Goal: Transaction & Acquisition: Purchase product/service

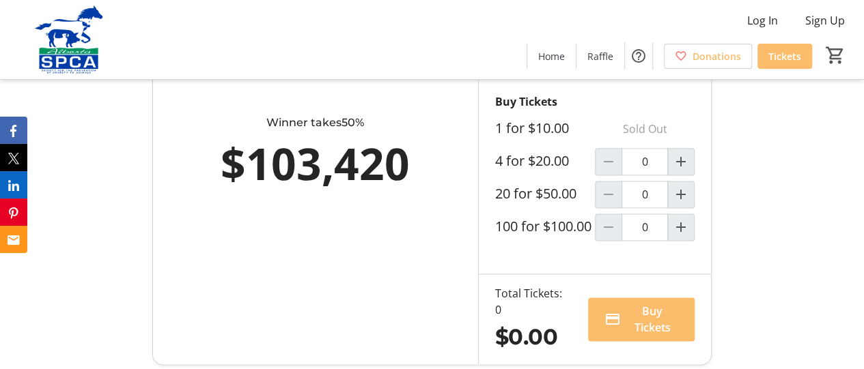
scroll to position [819, 0]
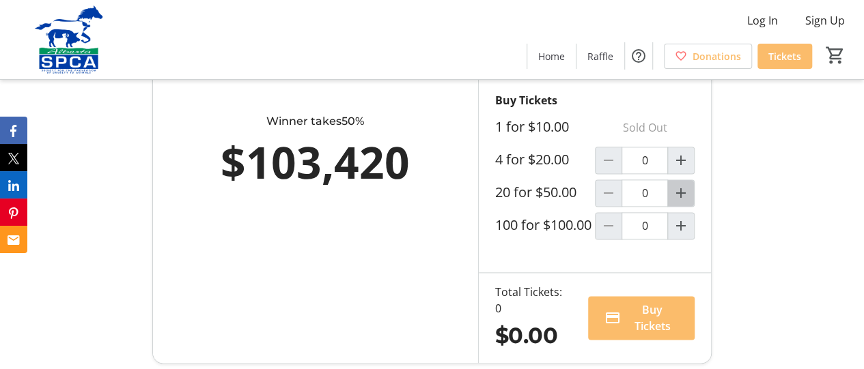
click at [680, 201] on mat-icon "Increment by one" at bounding box center [681, 193] width 16 height 16
type input "1"
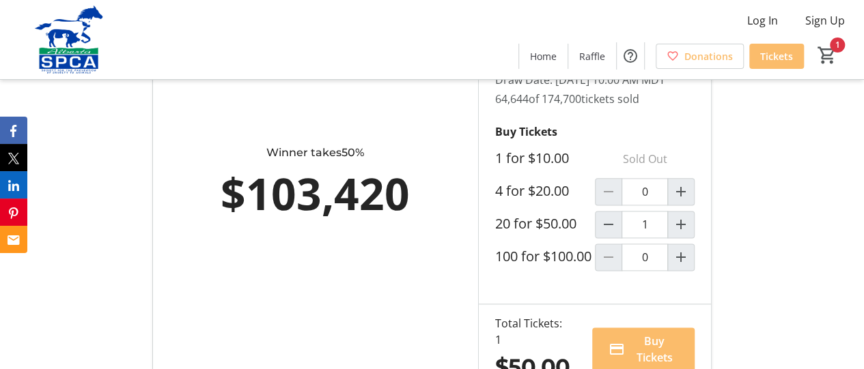
scroll to position [751, 0]
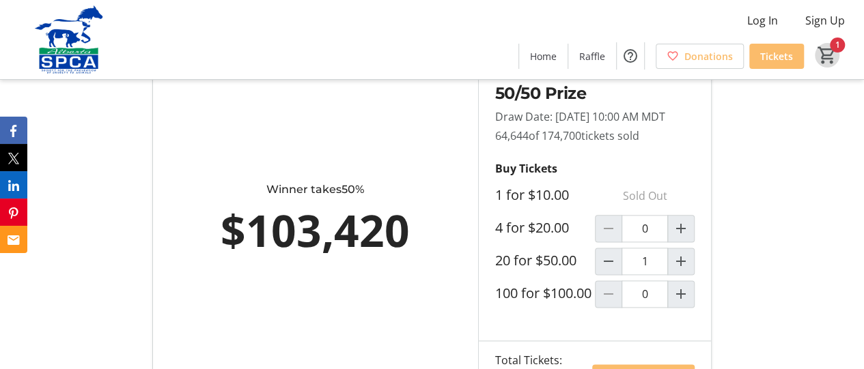
click at [837, 49] on span "Cart" at bounding box center [827, 55] width 25 height 25
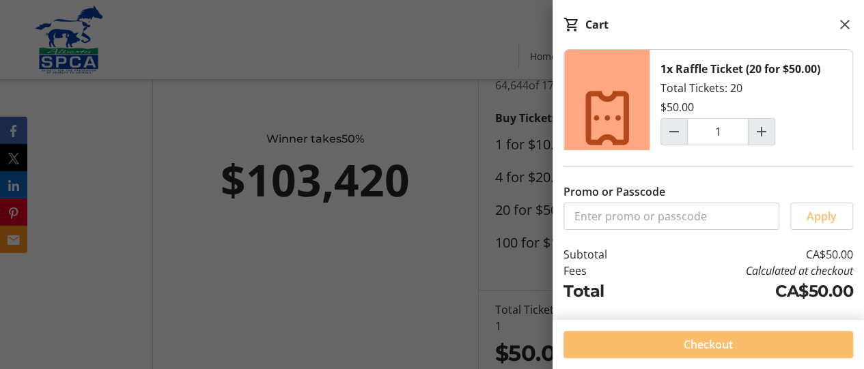
scroll to position [888, 0]
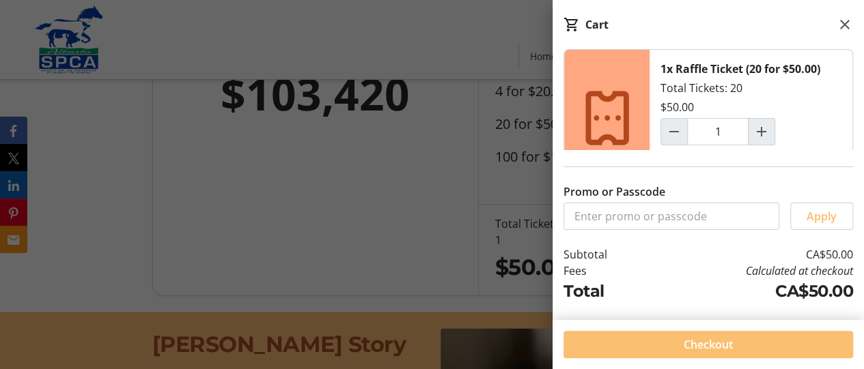
click at [751, 343] on span at bounding box center [708, 344] width 290 height 33
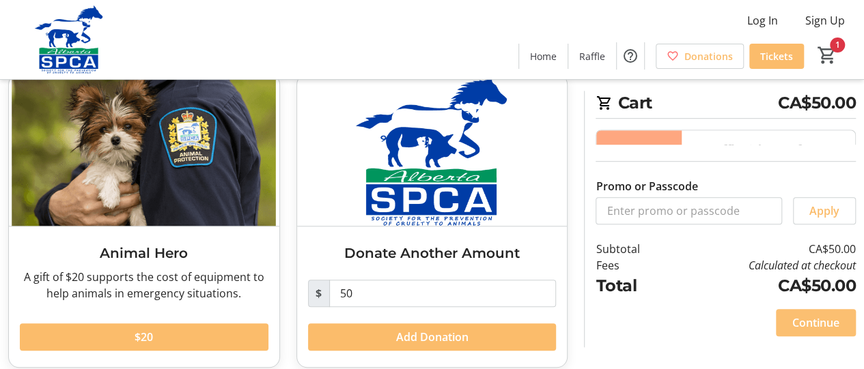
scroll to position [399, 0]
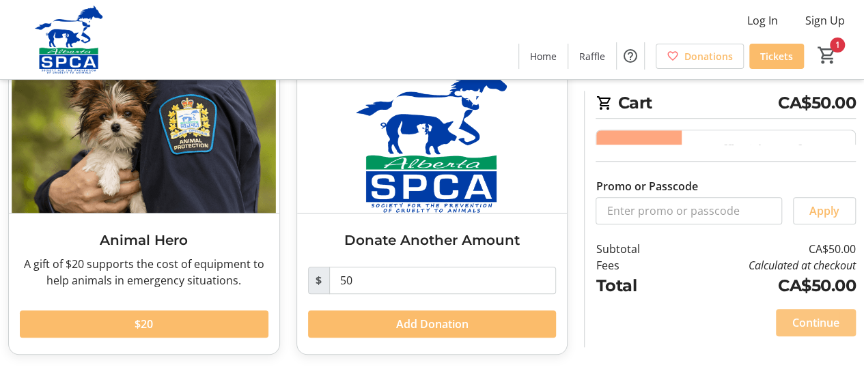
click at [820, 328] on span "Continue" at bounding box center [815, 323] width 47 height 16
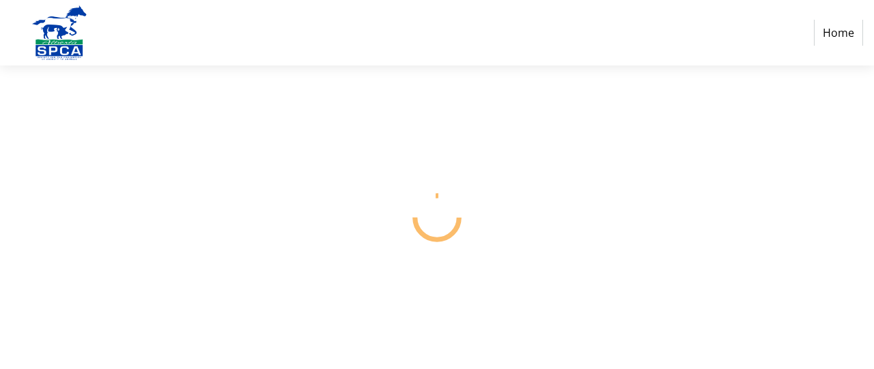
select select "CA"
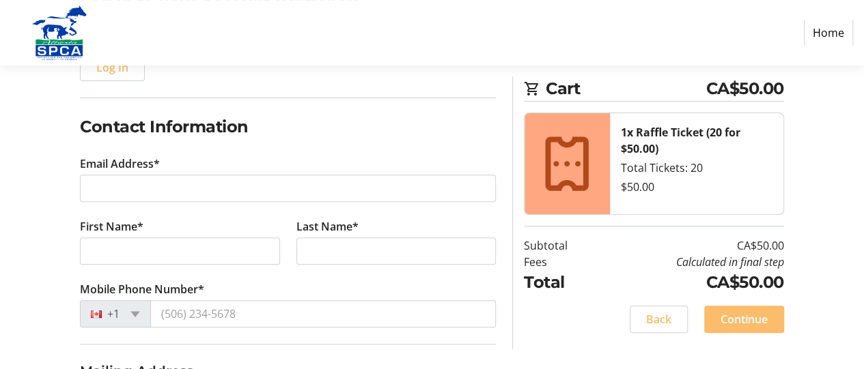
scroll to position [205, 0]
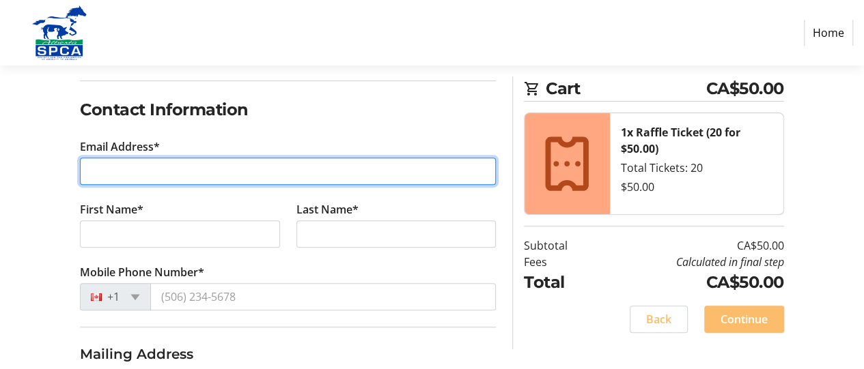
click at [214, 166] on input "Email Address*" at bounding box center [288, 171] width 416 height 27
type input "[EMAIL_ADDRESS][DOMAIN_NAME]"
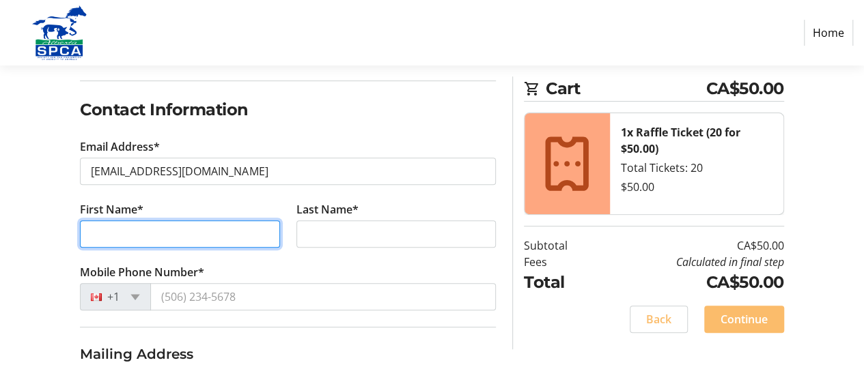
type input "[PERSON_NAME]"
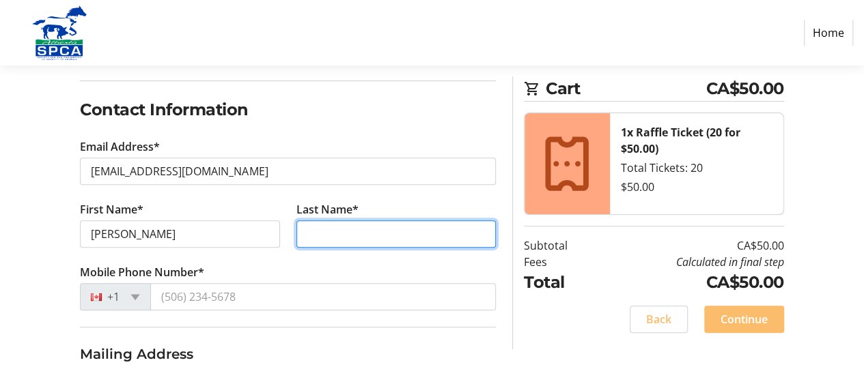
type input "[GEOGRAPHIC_DATA]"
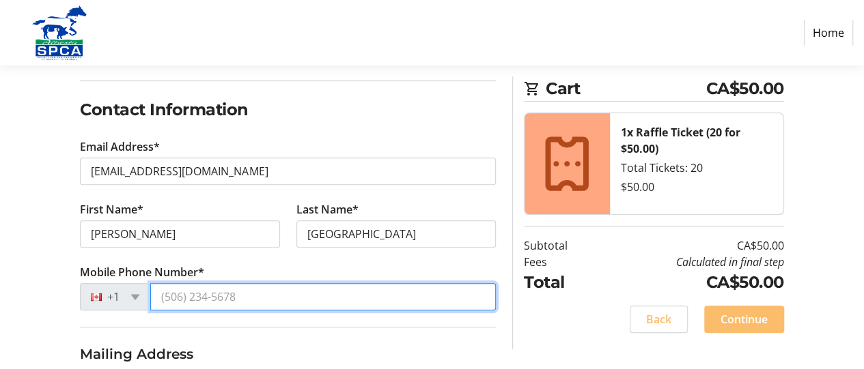
type input "[PHONE_NUMBER]"
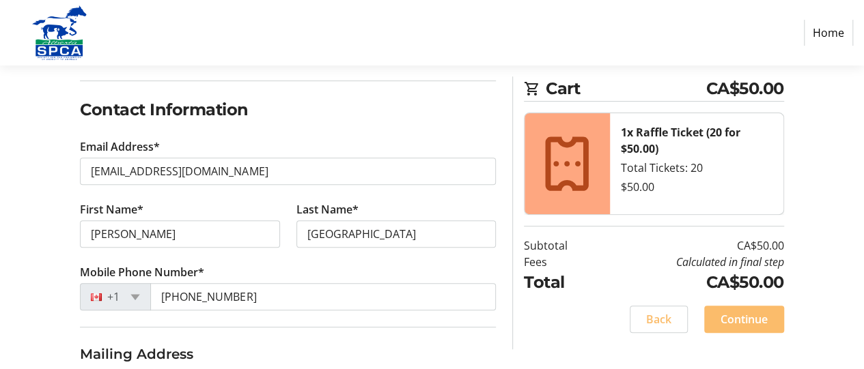
type input "[STREET_ADDRESS]"
type input "[GEOGRAPHIC_DATA]"
select select "AB"
type input "T8V 5J7"
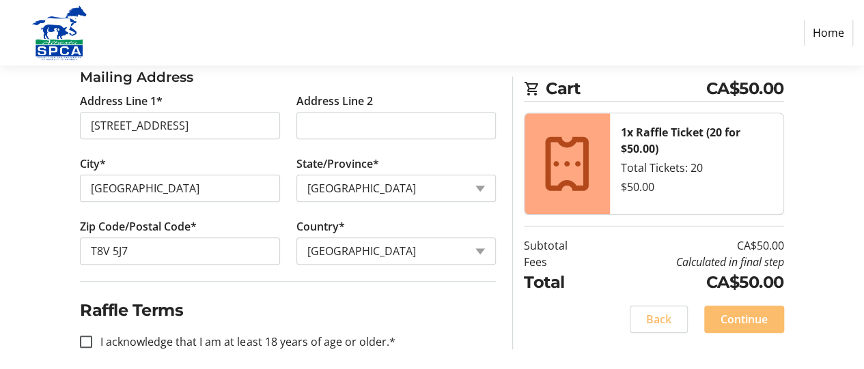
scroll to position [492, 0]
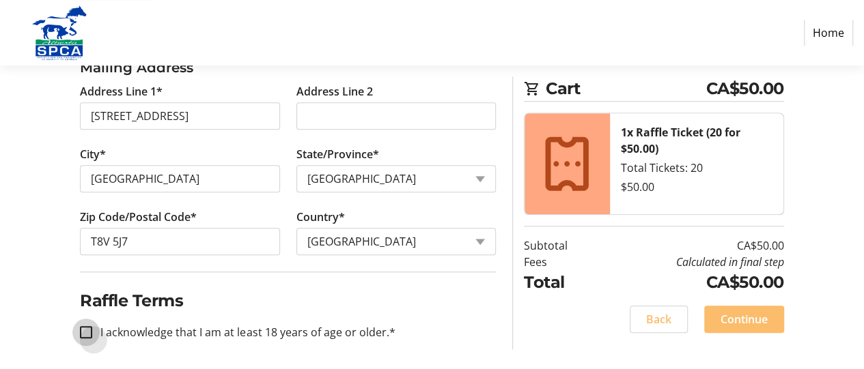
click at [90, 327] on input "I acknowledge that I am at least 18 years of age or older.*" at bounding box center [86, 332] width 12 height 12
checkbox input "true"
click at [742, 315] on span "Continue" at bounding box center [743, 319] width 47 height 16
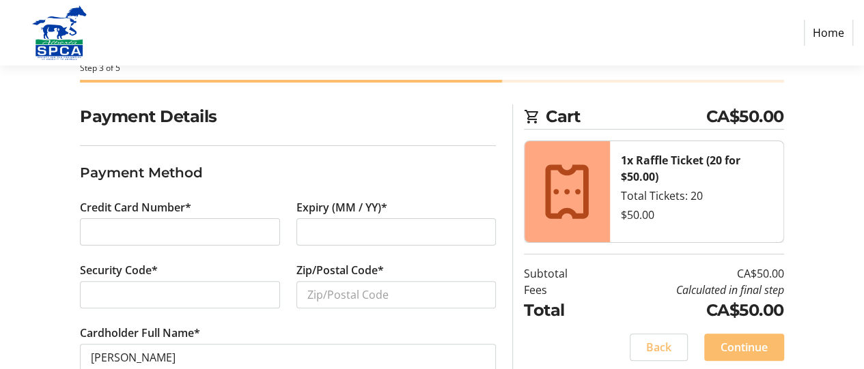
scroll to position [107, 0]
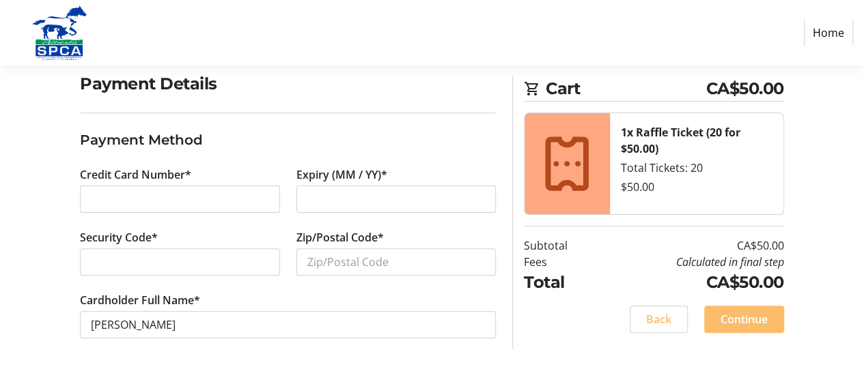
click at [161, 271] on div at bounding box center [179, 262] width 199 height 27
click at [320, 249] on input "Zip/Postal Code*" at bounding box center [395, 262] width 199 height 27
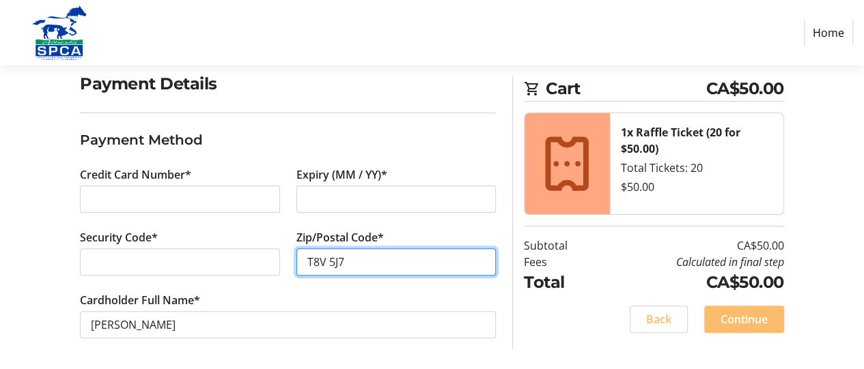
type input "T8V 5J7"
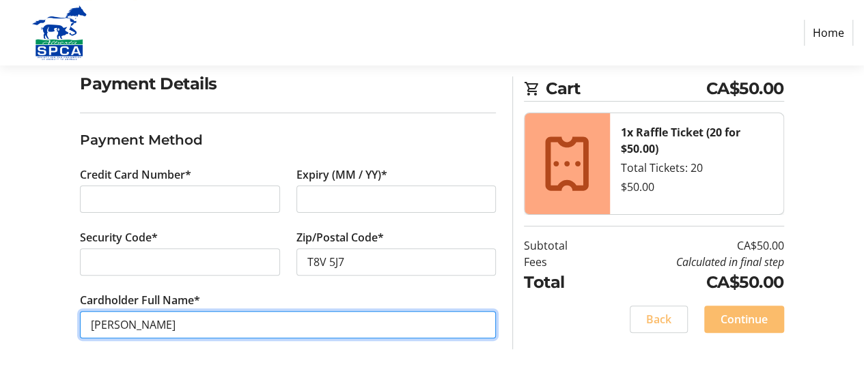
drag, startPoint x: 141, startPoint y: 324, endPoint x: 151, endPoint y: 330, distance: 11.6
click at [142, 324] on input "[PERSON_NAME]" at bounding box center [288, 324] width 416 height 27
type input "[PERSON_NAME] [PERSON_NAME] Winterford"
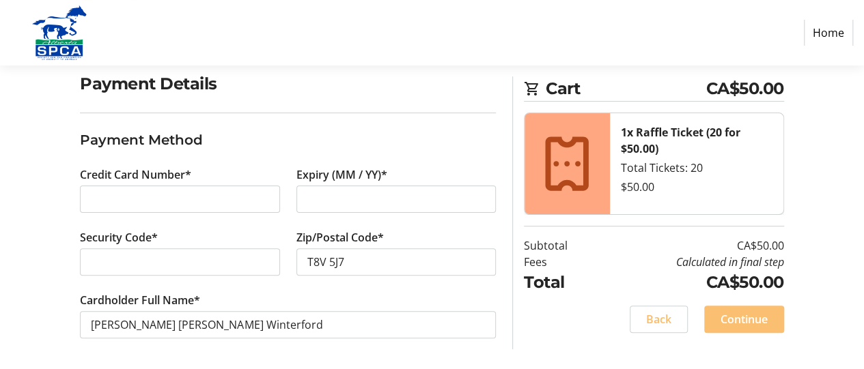
click at [744, 316] on span "Continue" at bounding box center [743, 319] width 47 height 16
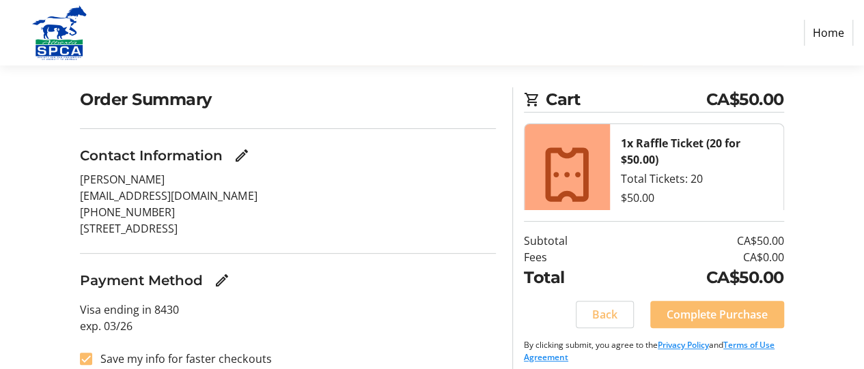
scroll to position [105, 0]
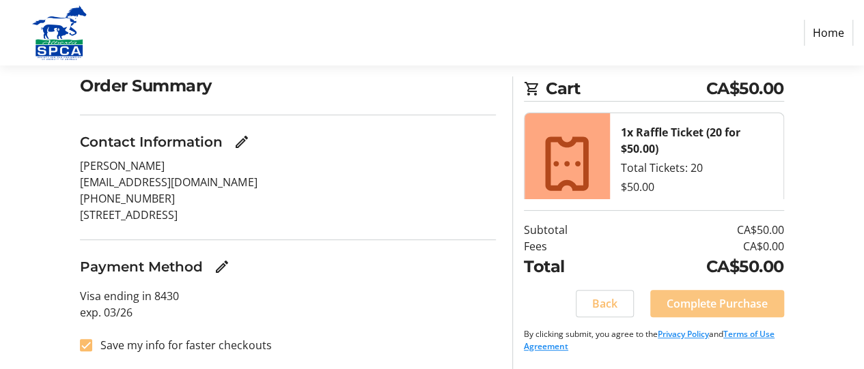
click at [725, 308] on span "Complete Purchase" at bounding box center [716, 304] width 101 height 16
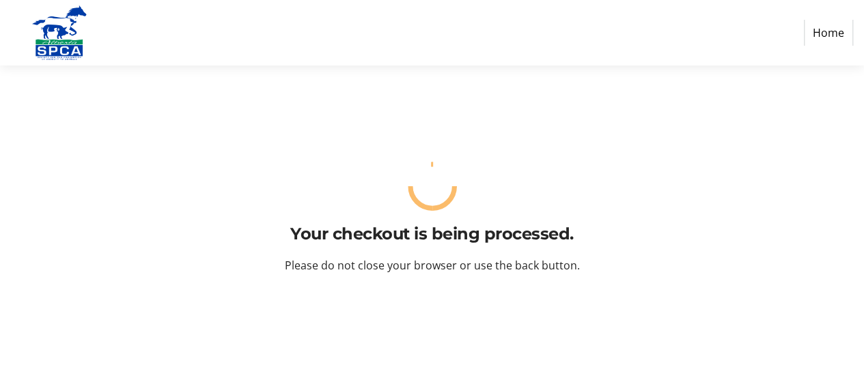
scroll to position [0, 0]
